Goal: Transaction & Acquisition: Purchase product/service

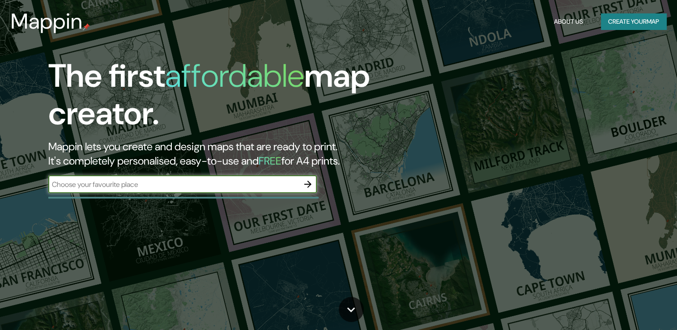
click at [182, 182] on input "text" at bounding box center [173, 184] width 250 height 10
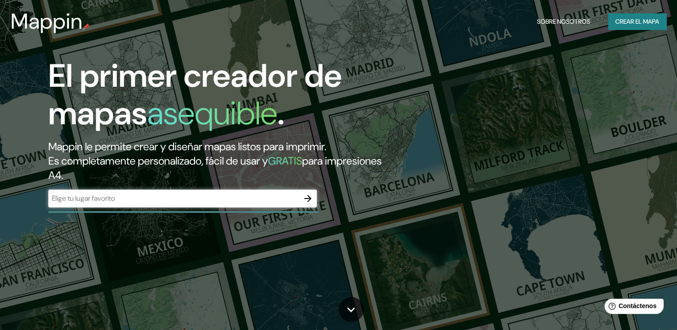
click at [196, 200] on input "text" at bounding box center [173, 198] width 250 height 10
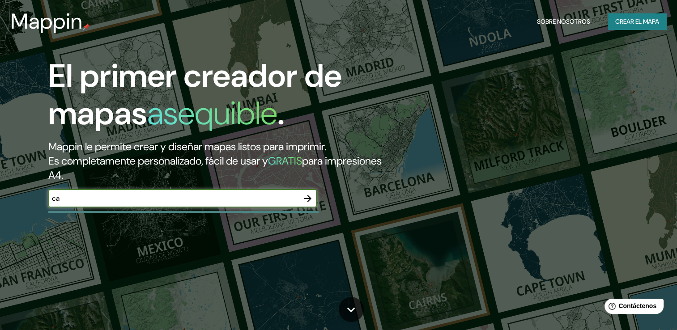
type input "c"
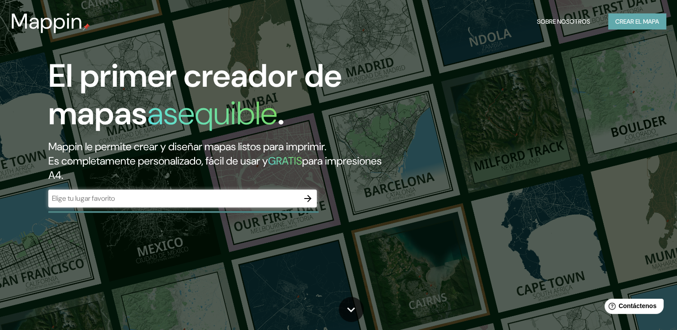
click at [615, 17] on font "Crear el mapa" at bounding box center [637, 21] width 44 height 11
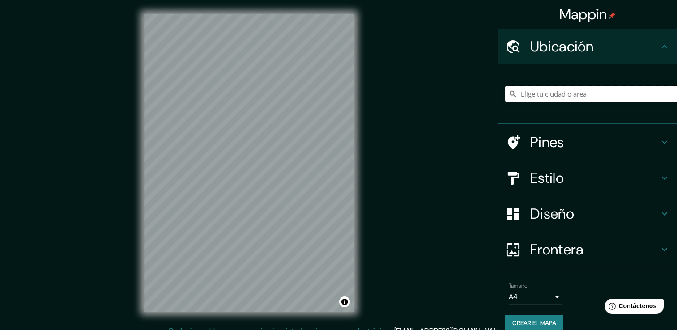
click at [541, 93] on input "Elige tu ciudad o área" at bounding box center [591, 94] width 172 height 16
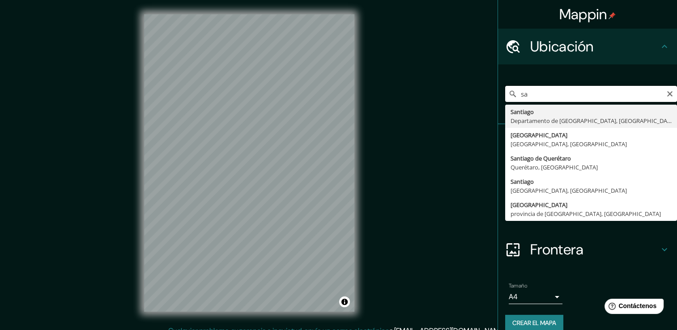
type input "s"
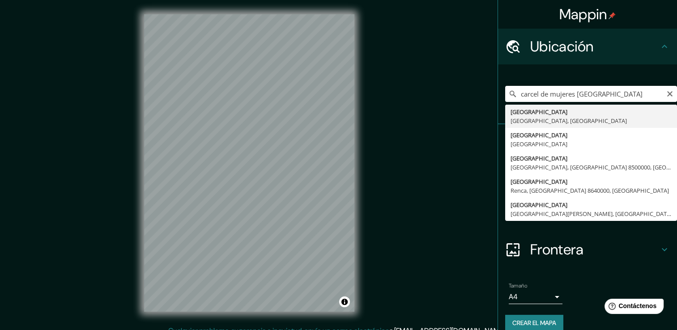
type input "[GEOGRAPHIC_DATA], [GEOGRAPHIC_DATA], [GEOGRAPHIC_DATA]"
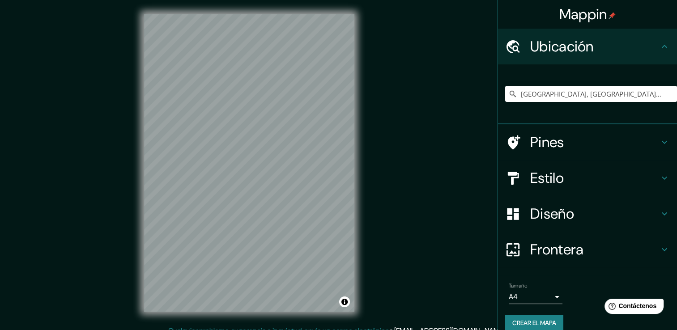
click at [554, 146] on h4 "Pines" at bounding box center [594, 142] width 129 height 18
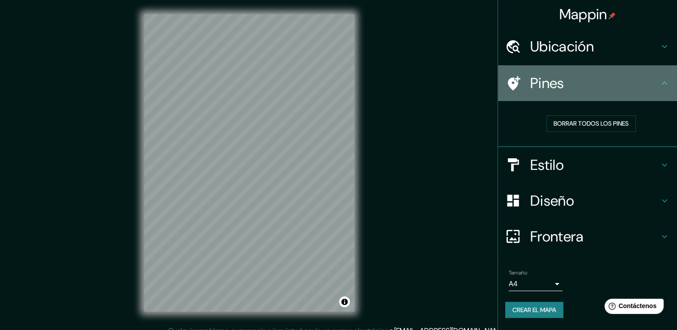
click at [559, 90] on h4 "Pines" at bounding box center [594, 83] width 129 height 18
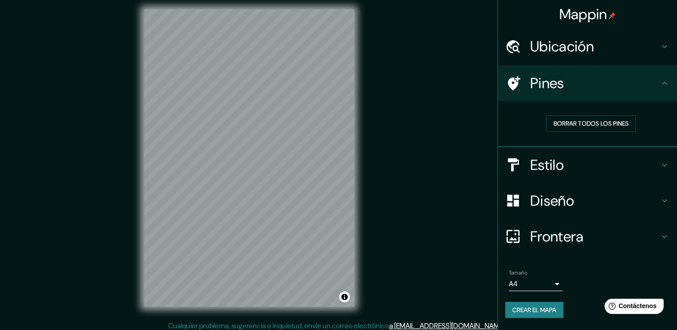
scroll to position [10, 0]
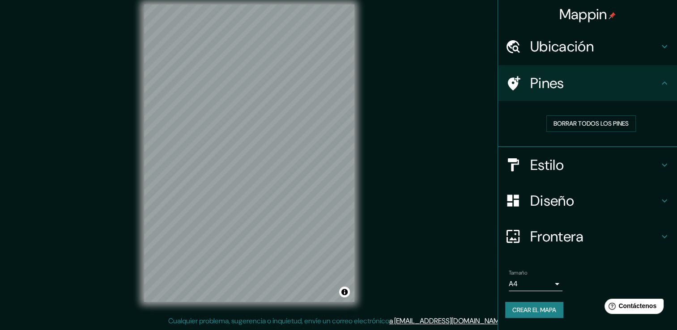
click at [554, 285] on body "Mappin Ubicación [GEOGRAPHIC_DATA], [GEOGRAPHIC_DATA], [GEOGRAPHIC_DATA] Pines …" at bounding box center [338, 155] width 677 height 330
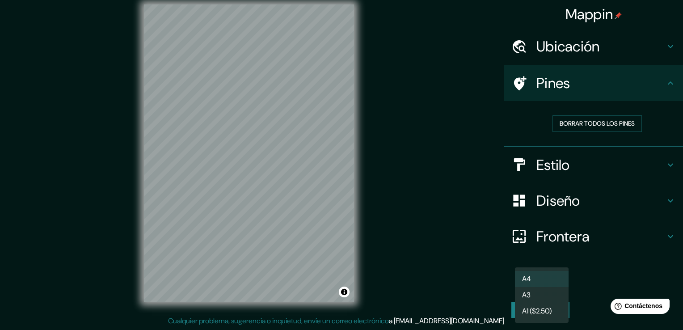
click at [558, 290] on li "A3" at bounding box center [542, 295] width 54 height 16
type input "a4"
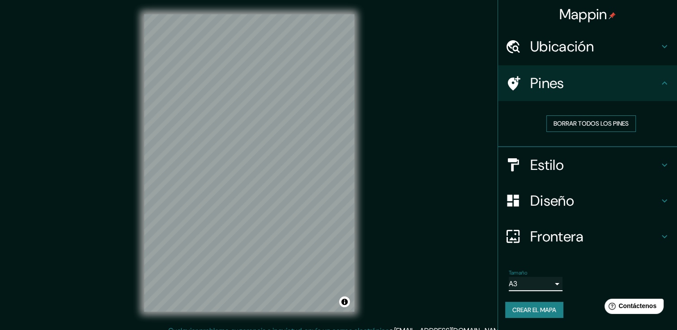
scroll to position [0, 0]
click at [544, 166] on h4 "Estilo" at bounding box center [594, 165] width 129 height 18
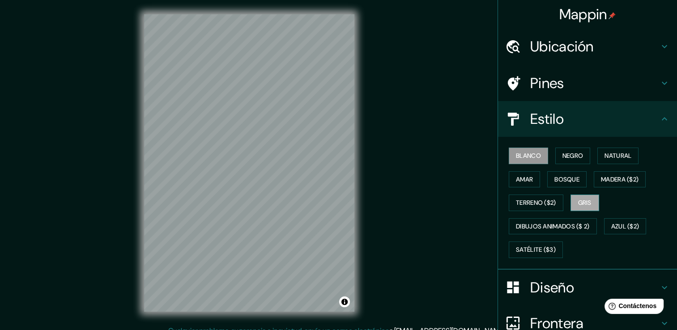
click at [582, 199] on font "Gris" at bounding box center [584, 202] width 13 height 11
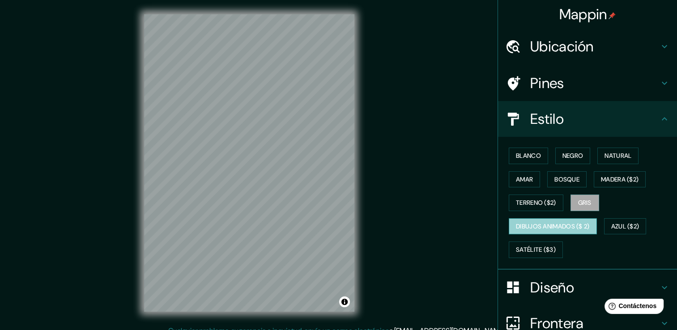
click at [558, 221] on font "Dibujos animados ($ 2)" at bounding box center [553, 226] width 74 height 11
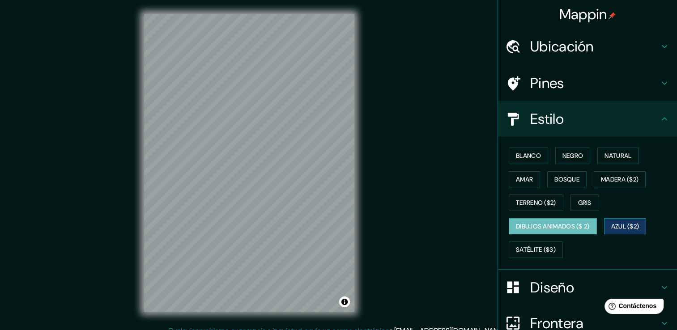
click at [613, 227] on font "Azul ($2)" at bounding box center [625, 226] width 28 height 11
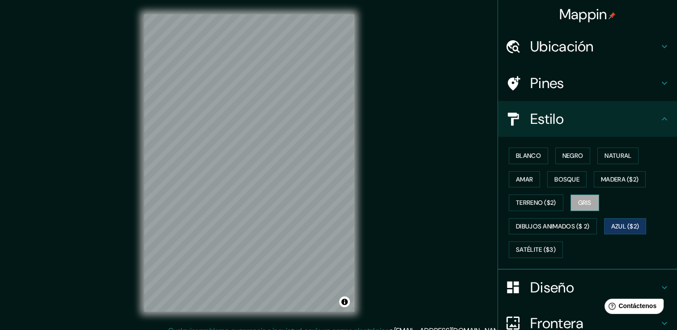
click at [580, 203] on font "Gris" at bounding box center [584, 202] width 13 height 11
click at [578, 158] on button "Negro" at bounding box center [572, 156] width 35 height 17
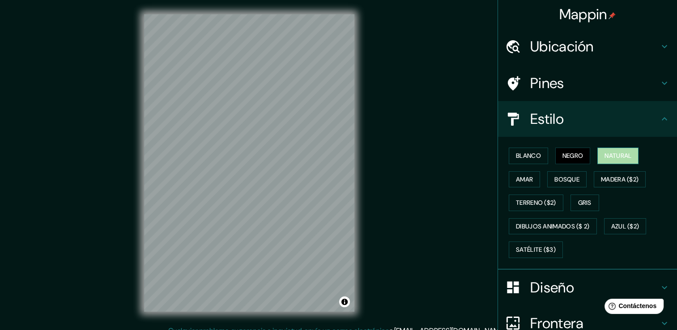
click at [604, 157] on font "Natural" at bounding box center [617, 155] width 27 height 11
click at [619, 176] on font "Madera ($2)" at bounding box center [620, 179] width 38 height 11
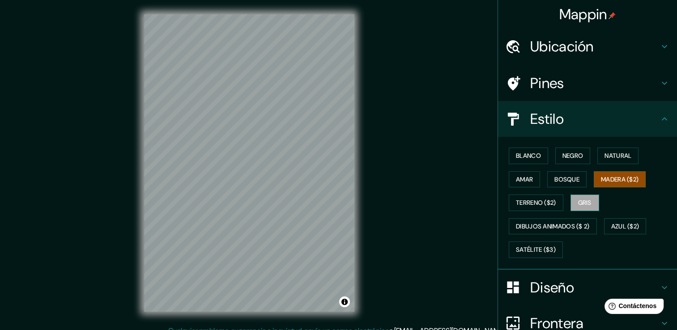
click at [580, 203] on font "Gris" at bounding box center [584, 202] width 13 height 11
click at [614, 226] on font "Azul ($2)" at bounding box center [625, 226] width 28 height 11
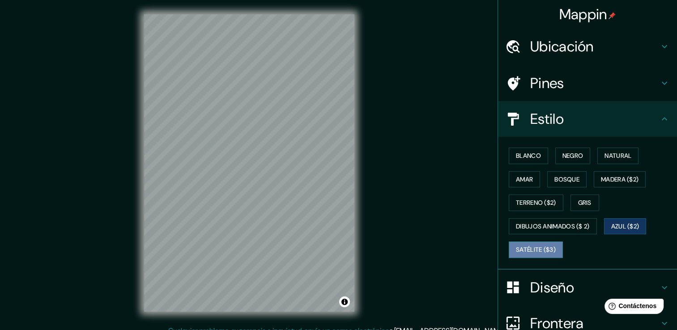
click at [543, 244] on font "Satélite ($3)" at bounding box center [536, 249] width 40 height 11
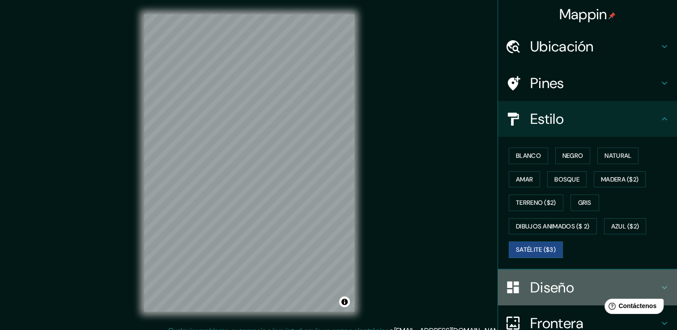
click at [549, 289] on h4 "Diseño" at bounding box center [594, 288] width 129 height 18
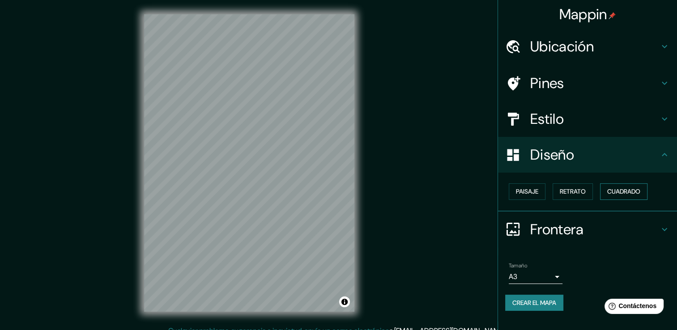
click at [610, 190] on font "Cuadrado" at bounding box center [623, 191] width 33 height 11
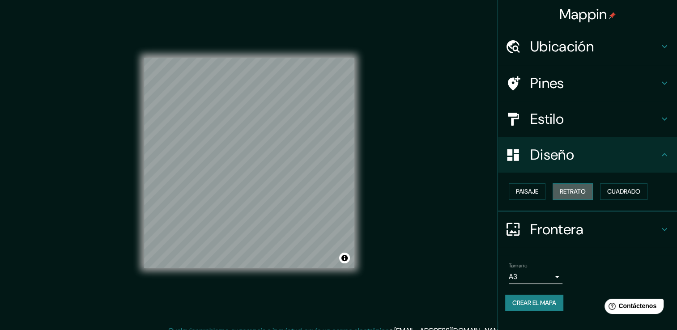
click at [583, 192] on font "Retrato" at bounding box center [572, 191] width 26 height 11
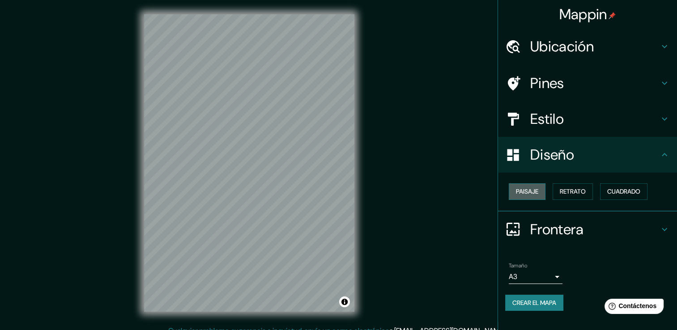
click at [542, 196] on button "Paisaje" at bounding box center [526, 191] width 37 height 17
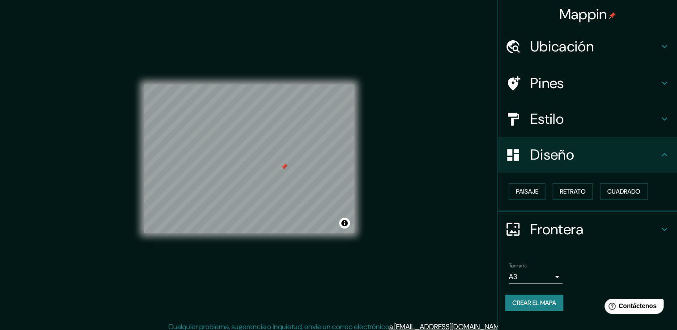
scroll to position [10, 0]
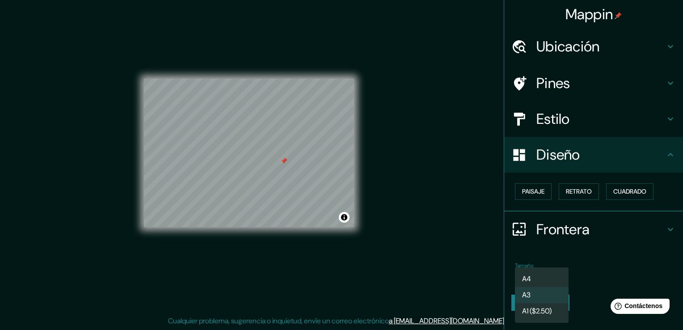
click at [551, 276] on body "Mappin Ubicación [GEOGRAPHIC_DATA], [GEOGRAPHIC_DATA], [GEOGRAPHIC_DATA] Pines …" at bounding box center [341, 155] width 683 height 330
click at [595, 271] on div at bounding box center [341, 165] width 683 height 330
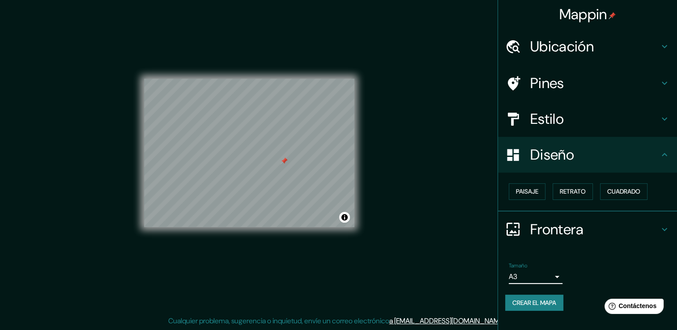
click at [548, 121] on h4 "Estilo" at bounding box center [594, 119] width 129 height 18
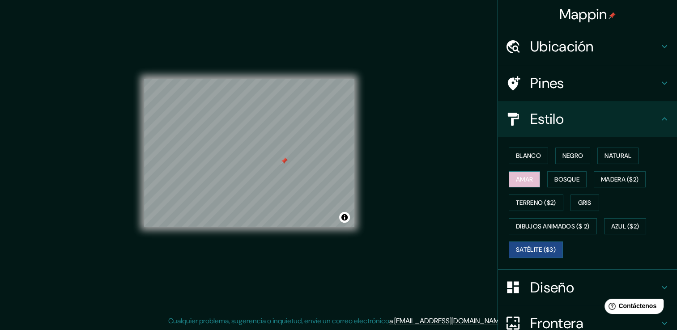
click at [528, 177] on button "Amar" at bounding box center [523, 179] width 31 height 17
click at [525, 158] on font "Blanco" at bounding box center [528, 155] width 25 height 11
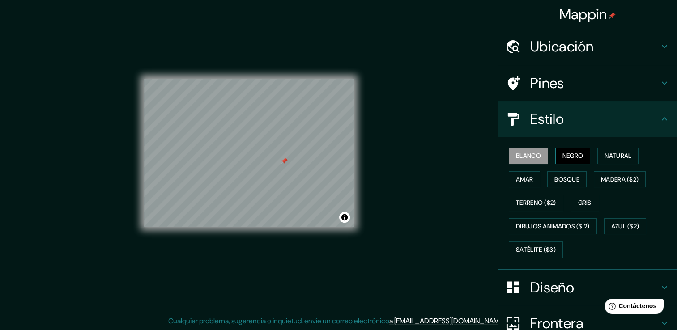
click at [555, 151] on button "Negro" at bounding box center [572, 156] width 35 height 17
click at [624, 224] on font "Azul ($2)" at bounding box center [625, 226] width 28 height 11
click at [283, 160] on div at bounding box center [281, 158] width 7 height 7
click at [284, 157] on div at bounding box center [283, 156] width 7 height 7
click at [535, 80] on h4 "Pines" at bounding box center [594, 83] width 129 height 18
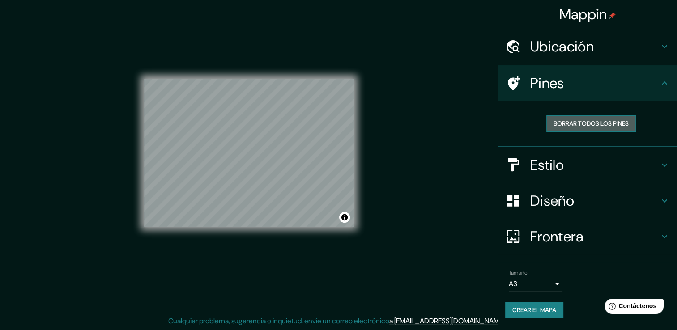
click at [565, 117] on button "Borrar todos los pines" at bounding box center [590, 123] width 89 height 17
click at [517, 82] on icon at bounding box center [514, 83] width 13 height 14
click at [551, 94] on div "Pines" at bounding box center [587, 83] width 179 height 36
click at [554, 123] on font "Borrar todos los pines" at bounding box center [590, 123] width 75 height 11
click at [552, 162] on h4 "Estilo" at bounding box center [594, 165] width 129 height 18
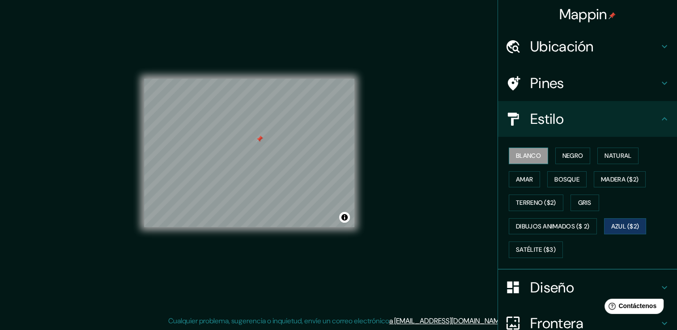
click at [529, 150] on font "Blanco" at bounding box center [528, 155] width 25 height 11
click at [562, 154] on font "Negro" at bounding box center [572, 155] width 21 height 11
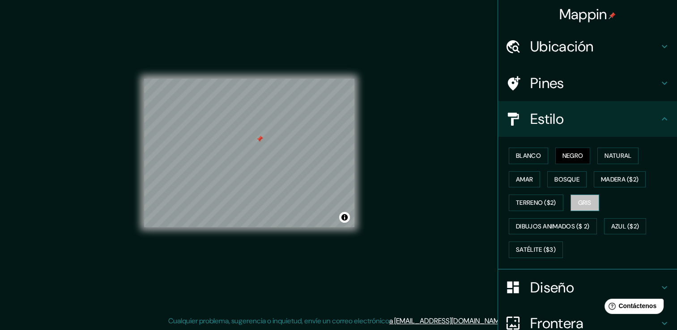
click at [572, 196] on button "Gris" at bounding box center [584, 203] width 29 height 17
click at [604, 180] on font "Madera ($2)" at bounding box center [620, 179] width 38 height 11
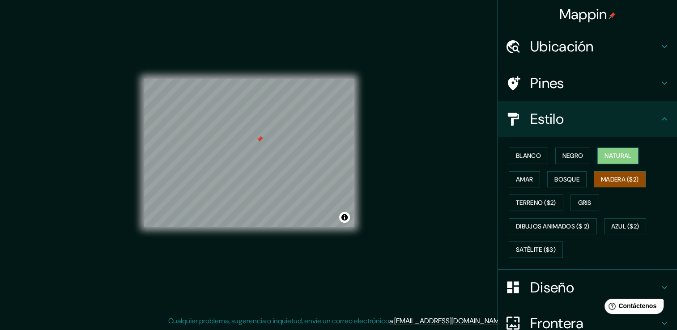
click at [606, 156] on font "Natural" at bounding box center [617, 155] width 27 height 11
click at [578, 200] on font "Gris" at bounding box center [584, 202] width 13 height 11
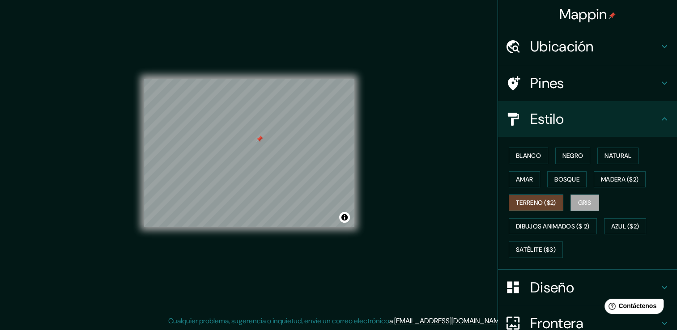
click at [521, 200] on font "Terreno ($2)" at bounding box center [536, 202] width 40 height 11
click at [570, 202] on button "Gris" at bounding box center [584, 203] width 29 height 17
click at [563, 184] on font "Bosque" at bounding box center [566, 179] width 25 height 11
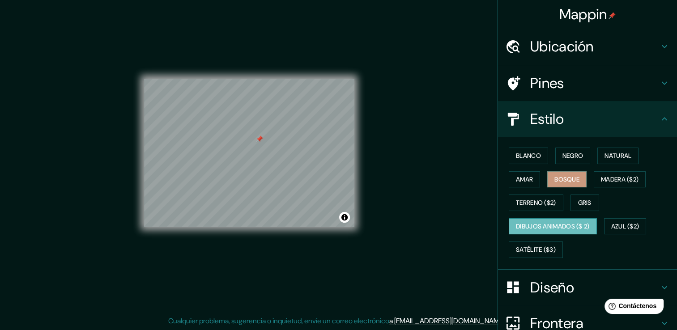
click at [543, 228] on font "Dibujos animados ($ 2)" at bounding box center [553, 226] width 74 height 11
click at [537, 247] on font "Satélite ($3)" at bounding box center [536, 249] width 40 height 11
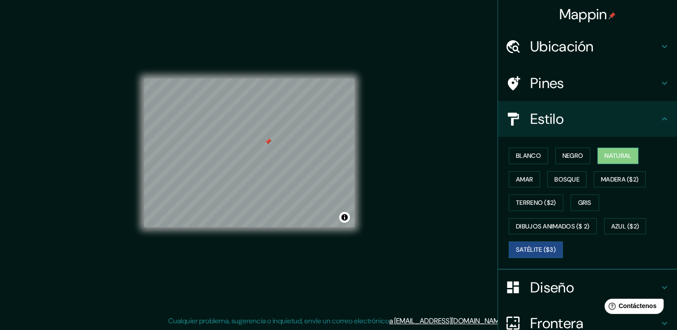
click at [611, 159] on font "Natural" at bounding box center [617, 155] width 27 height 11
click at [559, 148] on button "Negro" at bounding box center [572, 156] width 35 height 17
click at [604, 157] on font "Natural" at bounding box center [617, 155] width 27 height 11
click at [517, 156] on font "Blanco" at bounding box center [528, 155] width 25 height 11
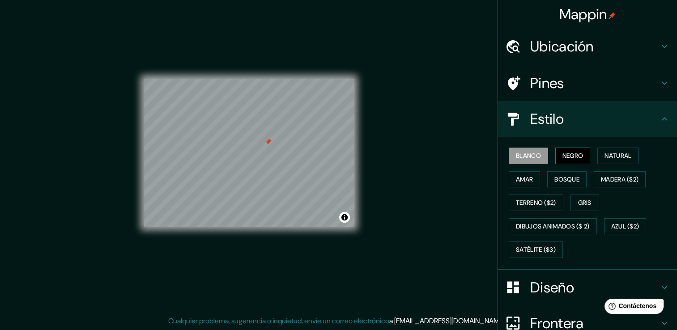
click at [567, 156] on font "Negro" at bounding box center [572, 155] width 21 height 11
click at [597, 155] on button "Natural" at bounding box center [617, 156] width 41 height 17
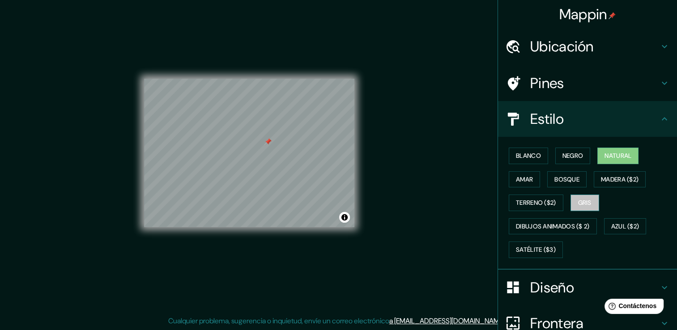
click at [578, 201] on font "Gris" at bounding box center [584, 202] width 13 height 11
